Goal: Task Accomplishment & Management: Manage account settings

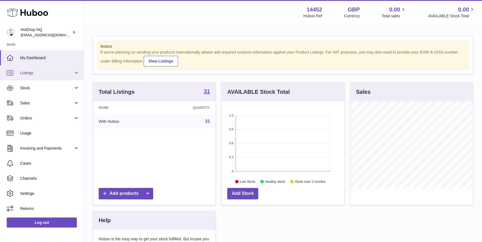
scroll to position [87, 122]
click at [53, 73] on span "Listings" at bounding box center [46, 72] width 53 height 5
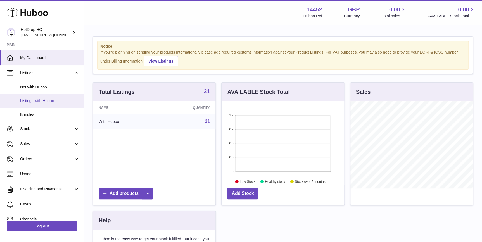
click at [55, 99] on span "Listings with Huboo" at bounding box center [49, 100] width 59 height 5
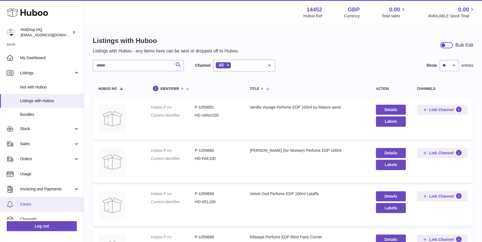
scroll to position [37, 0]
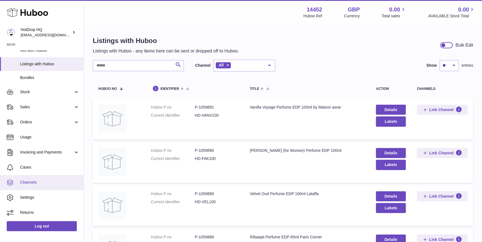
click at [48, 184] on span "Channels" at bounding box center [49, 182] width 59 height 5
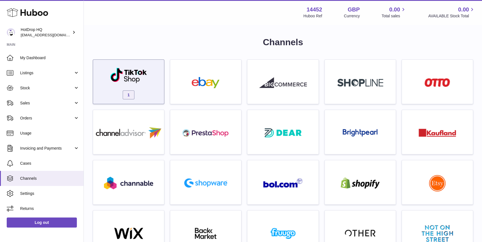
click at [158, 78] on div "1" at bounding box center [128, 83] width 65 height 36
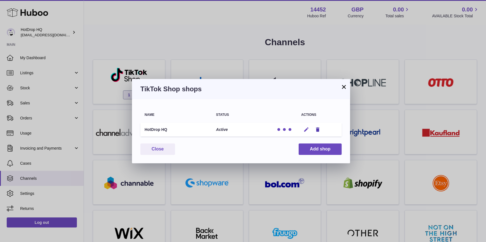
click at [304, 130] on icon "button" at bounding box center [306, 130] width 6 height 6
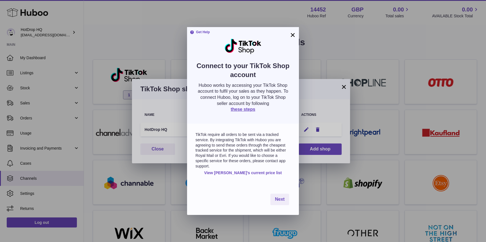
click at [266, 173] on link "View Huboo's current price list" at bounding box center [243, 172] width 78 height 5
click at [295, 34] on button "×" at bounding box center [292, 35] width 7 height 7
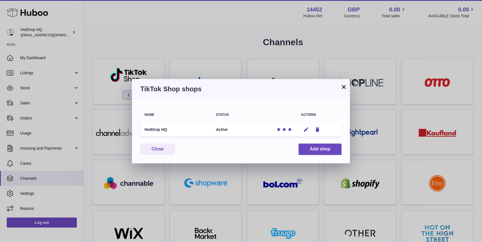
click at [28, 56] on div "× TikTok Shop shops Name Status Actions HotDrop HQ Active Edit Remove You have …" at bounding box center [241, 121] width 482 height 242
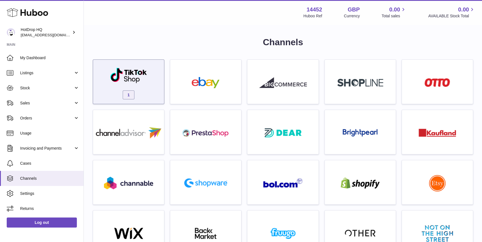
click at [149, 86] on div "1" at bounding box center [128, 83] width 65 height 36
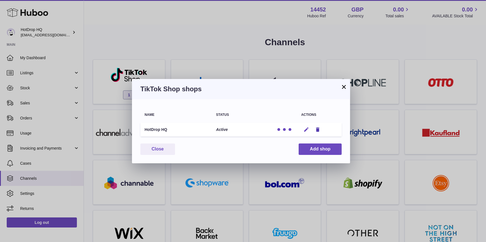
click at [305, 132] on icon "button" at bounding box center [306, 130] width 6 height 6
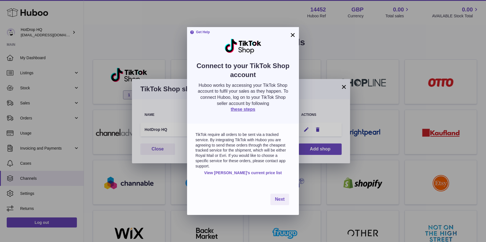
click at [295, 35] on button "×" at bounding box center [292, 35] width 7 height 7
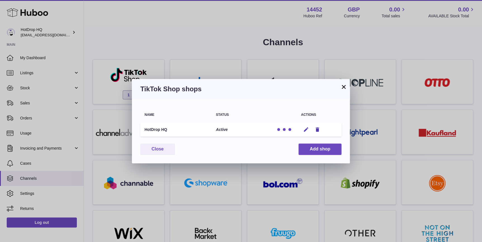
click at [86, 49] on div "× TikTok Shop shops Name Status Actions HotDrop HQ Active Edit Remove You have …" at bounding box center [241, 121] width 482 height 242
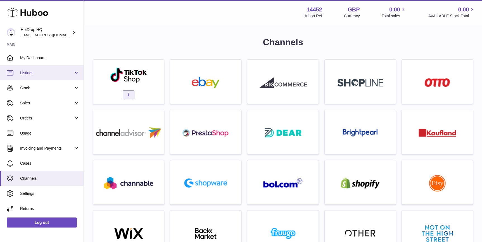
click at [54, 73] on span "Listings" at bounding box center [46, 72] width 53 height 5
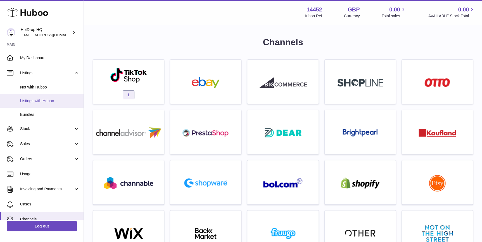
click at [51, 100] on span "Listings with Huboo" at bounding box center [49, 100] width 59 height 5
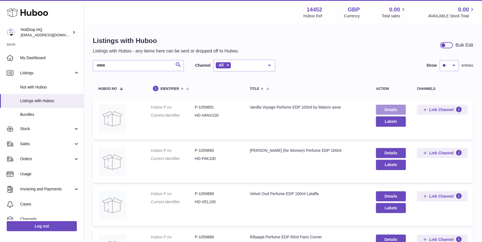
click at [396, 108] on link "Details" at bounding box center [391, 110] width 30 height 10
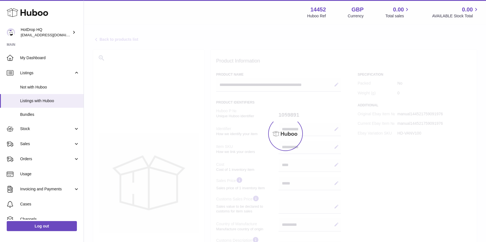
select select "***"
select select "****"
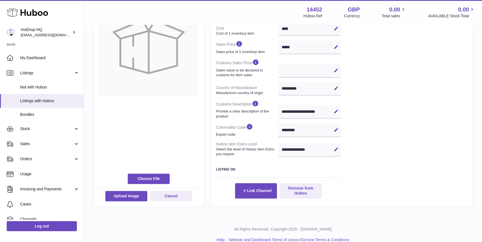
scroll to position [145, 0]
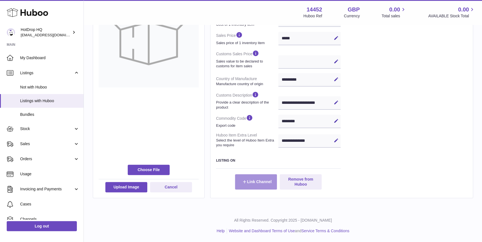
click at [264, 181] on button "Link Channel" at bounding box center [256, 181] width 42 height 15
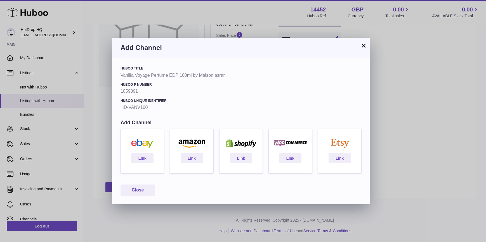
click at [363, 42] on button "×" at bounding box center [363, 45] width 7 height 7
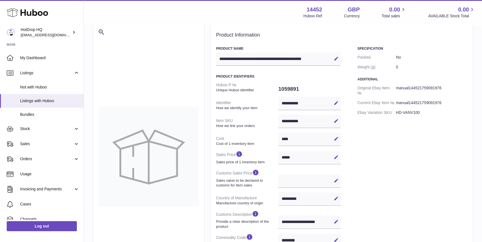
scroll to position [18, 0]
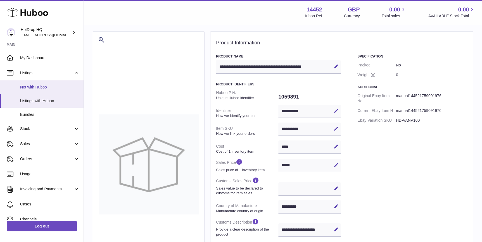
click at [23, 84] on link "Not with Huboo" at bounding box center [42, 87] width 84 height 14
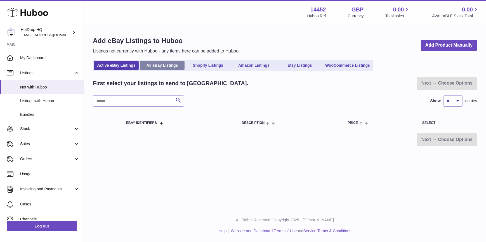
click at [153, 66] on link "All eBay Listings" at bounding box center [162, 65] width 45 height 9
click at [225, 67] on link "Shopify Listings" at bounding box center [208, 65] width 45 height 9
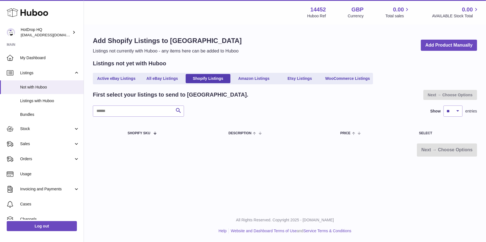
click at [256, 75] on link "Amazon Listings" at bounding box center [253, 78] width 45 height 9
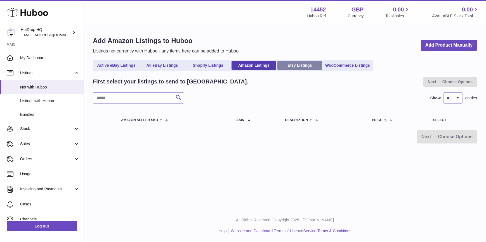
click at [302, 64] on link "Etsy Listings" at bounding box center [299, 65] width 45 height 9
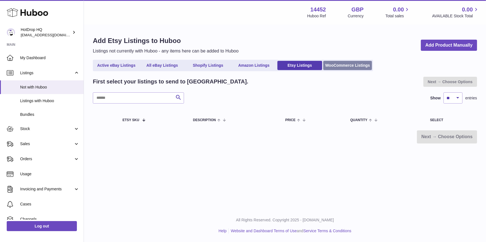
click at [347, 67] on link "WooCommerce Listings" at bounding box center [347, 65] width 49 height 9
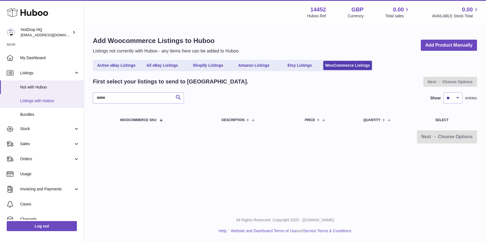
click at [43, 100] on span "Listings with Huboo" at bounding box center [49, 100] width 59 height 5
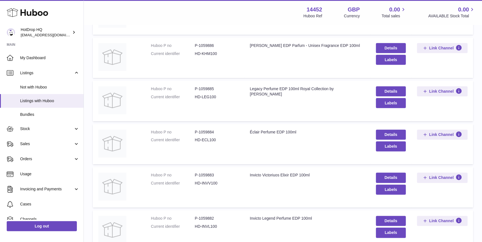
scroll to position [349, 0]
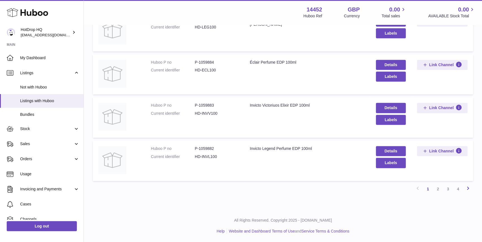
click at [469, 188] on icon at bounding box center [468, 188] width 7 height 7
click at [468, 188] on icon at bounding box center [468, 188] width 7 height 7
click at [467, 186] on icon at bounding box center [468, 188] width 7 height 7
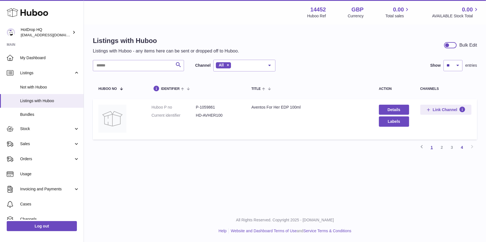
click at [433, 149] on link "1" at bounding box center [431, 148] width 10 height 10
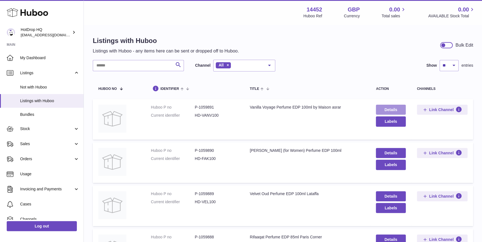
click at [381, 108] on link "Details" at bounding box center [391, 110] width 30 height 10
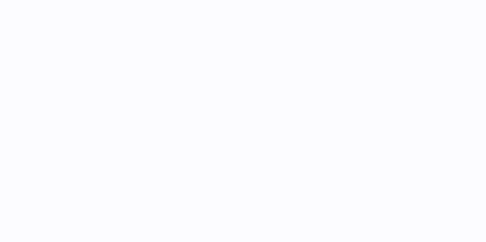
select select "***"
select select "****"
